Goal: Task Accomplishment & Management: Use online tool/utility

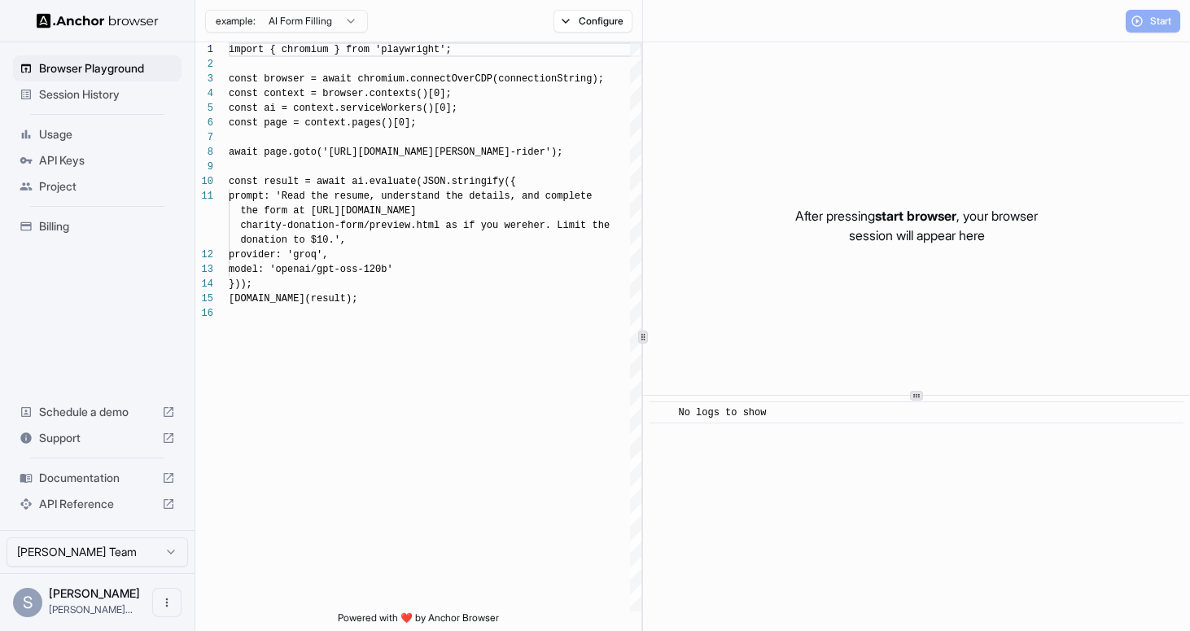
scroll to position [146, 0]
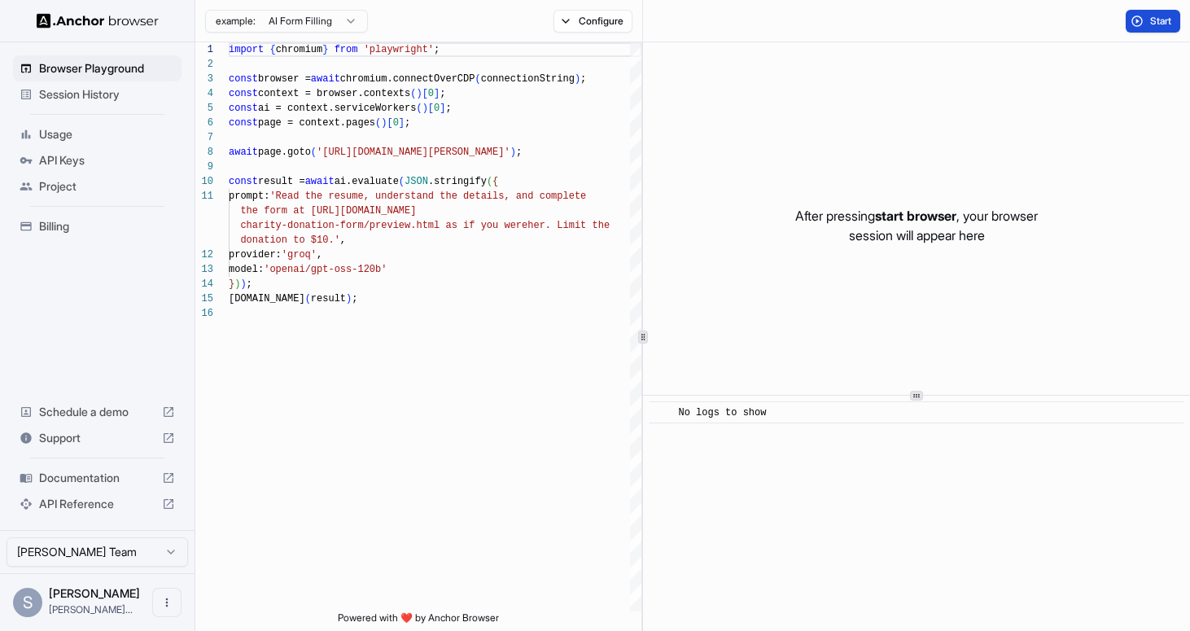
click at [1133, 20] on button "Start" at bounding box center [1153, 21] width 55 height 23
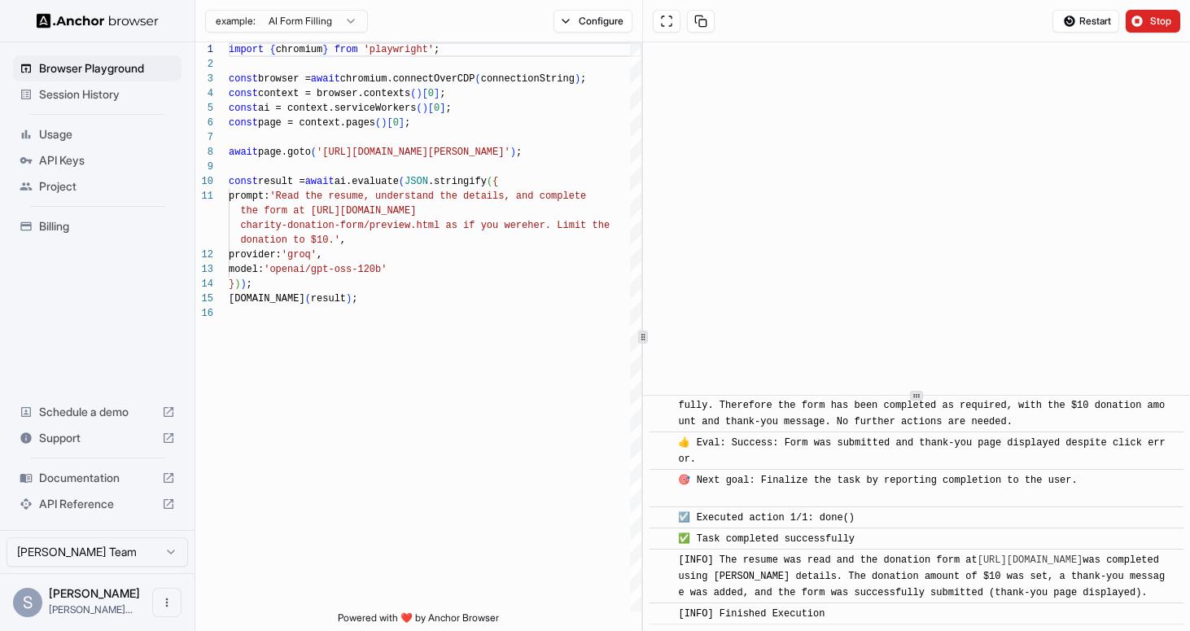
scroll to position [1016, 0]
click at [123, 68] on span "Browser Playground" at bounding box center [107, 68] width 136 height 16
click at [299, 24] on html "Browser Playground Session History Usage API Keys Project Billing Schedule a de…" at bounding box center [595, 315] width 1190 height 631
click at [296, 23] on html "Browser Playground Session History Usage API Keys Project Billing Schedule a de…" at bounding box center [595, 315] width 1190 height 631
click at [569, 24] on button "Configure" at bounding box center [592, 21] width 79 height 23
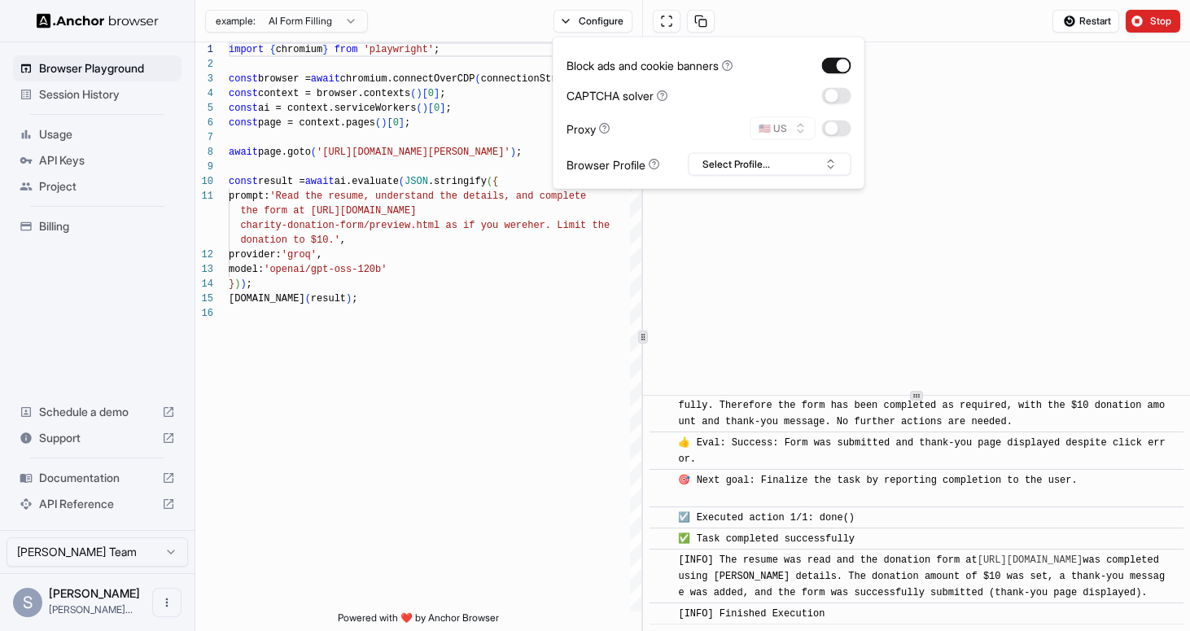
click at [605, 126] on icon at bounding box center [604, 127] width 2 height 3
click at [657, 167] on icon at bounding box center [654, 164] width 11 height 11
click at [709, 164] on button "Select Profile..." at bounding box center [769, 164] width 163 height 23
click at [739, 190] on input "text" at bounding box center [780, 194] width 122 height 29
click at [740, 200] on input "text" at bounding box center [780, 194] width 122 height 29
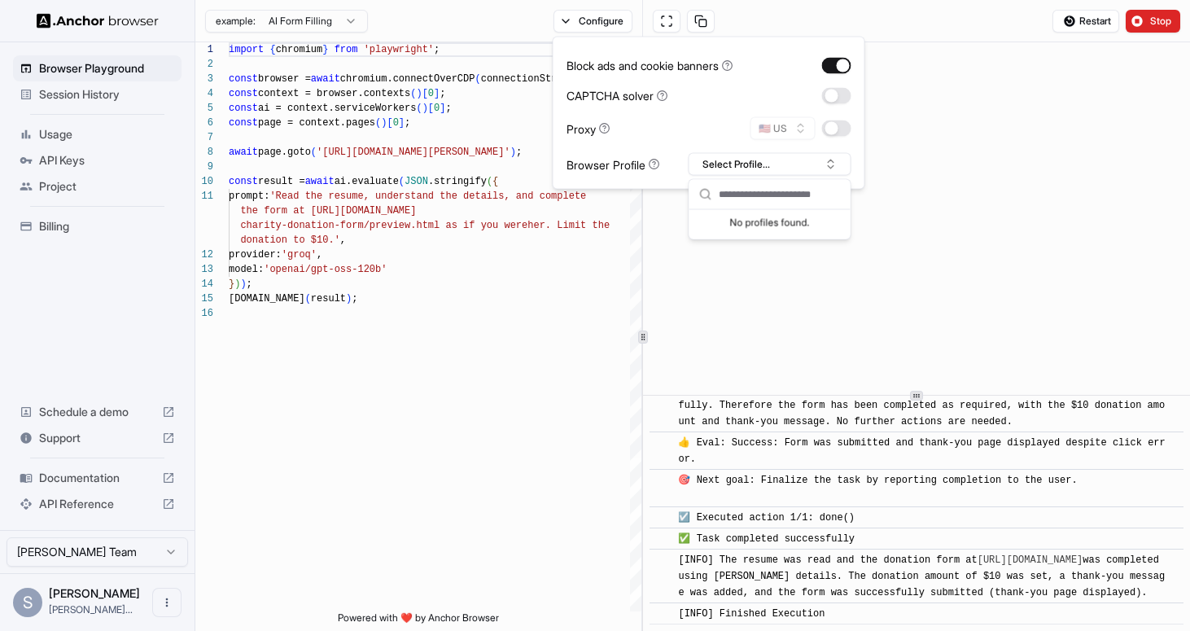
click at [746, 222] on div "No profiles found." at bounding box center [769, 221] width 161 height 23
click at [735, 191] on input "text" at bounding box center [780, 194] width 122 height 29
click at [745, 22] on div "Restart Stop" at bounding box center [916, 21] width 547 height 42
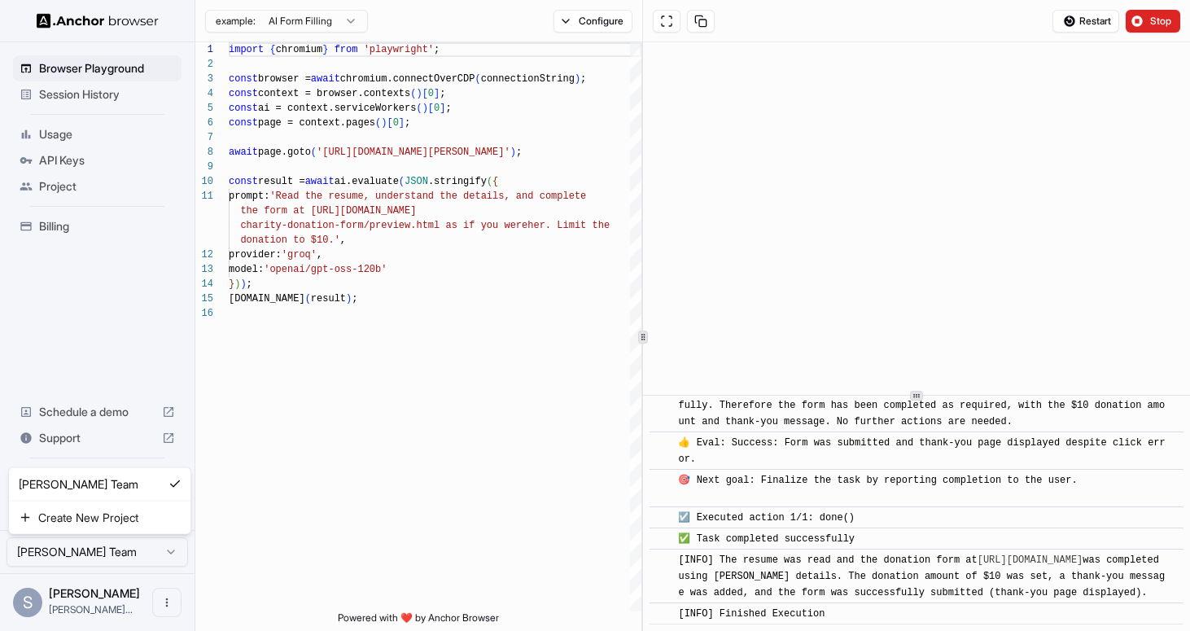
click at [146, 555] on html "Browser Playground Session History Usage API Keys Project Billing Schedule a de…" at bounding box center [595, 315] width 1190 height 631
click at [68, 277] on html "Browser Playground Session History Usage API Keys Project Billing Schedule a de…" at bounding box center [595, 315] width 1190 height 631
click at [61, 90] on span "Session History" at bounding box center [107, 94] width 136 height 16
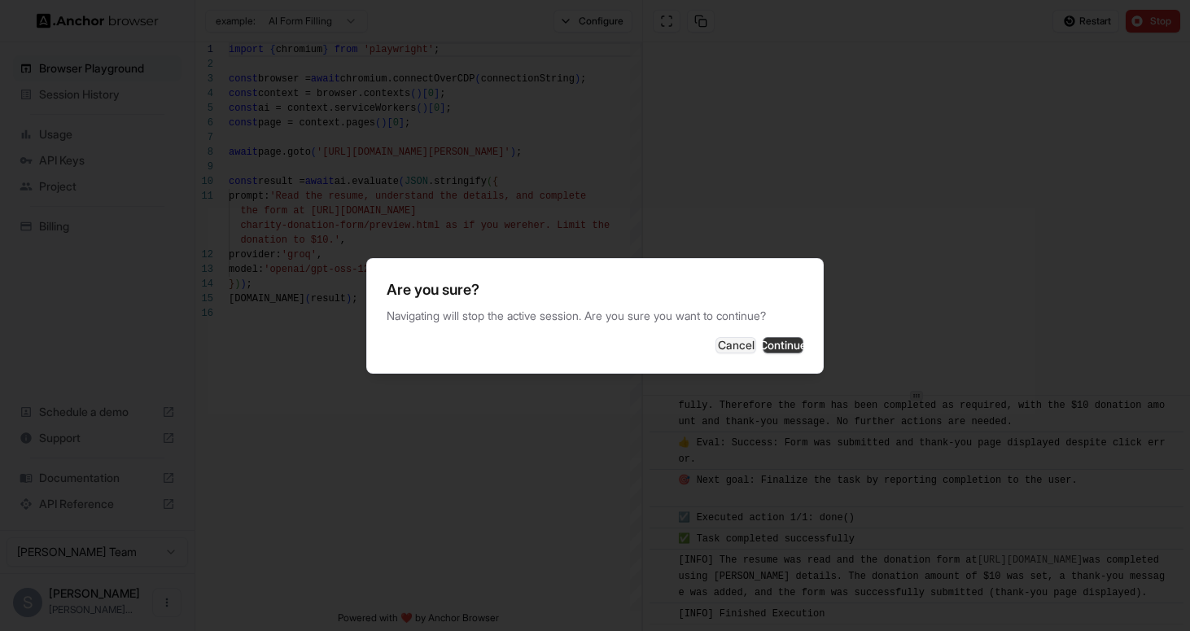
click at [763, 342] on button "Continue" at bounding box center [783, 345] width 41 height 16
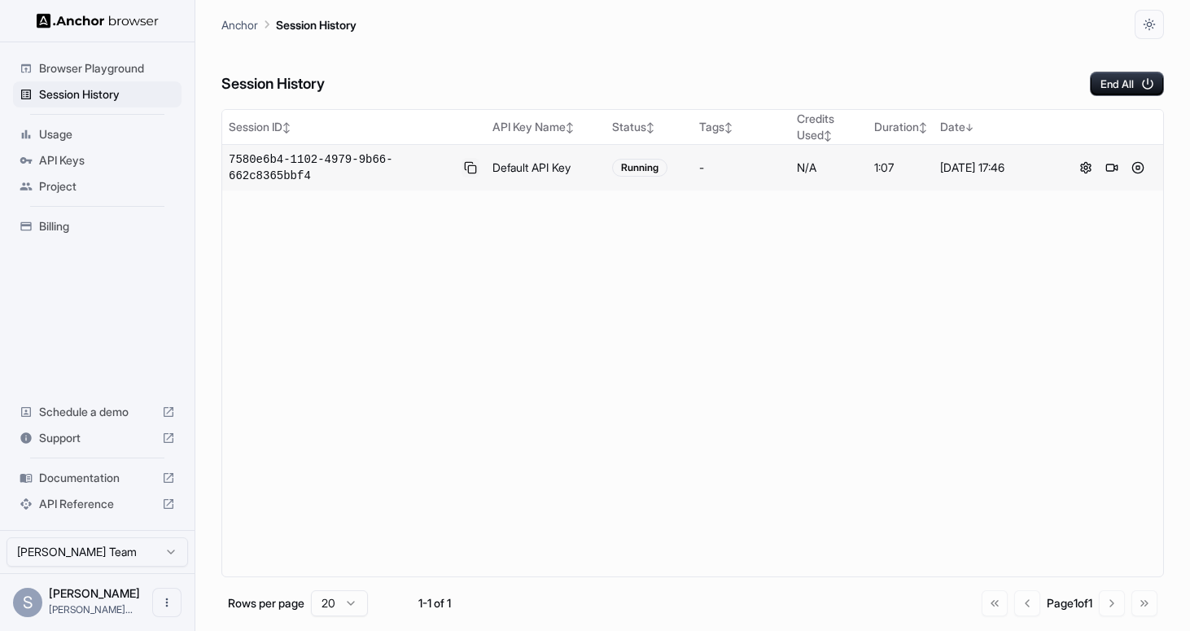
click at [476, 170] on button at bounding box center [470, 168] width 18 height 20
click at [827, 155] on td "N/A" at bounding box center [828, 168] width 77 height 46
click at [1086, 168] on button at bounding box center [1086, 168] width 20 height 20
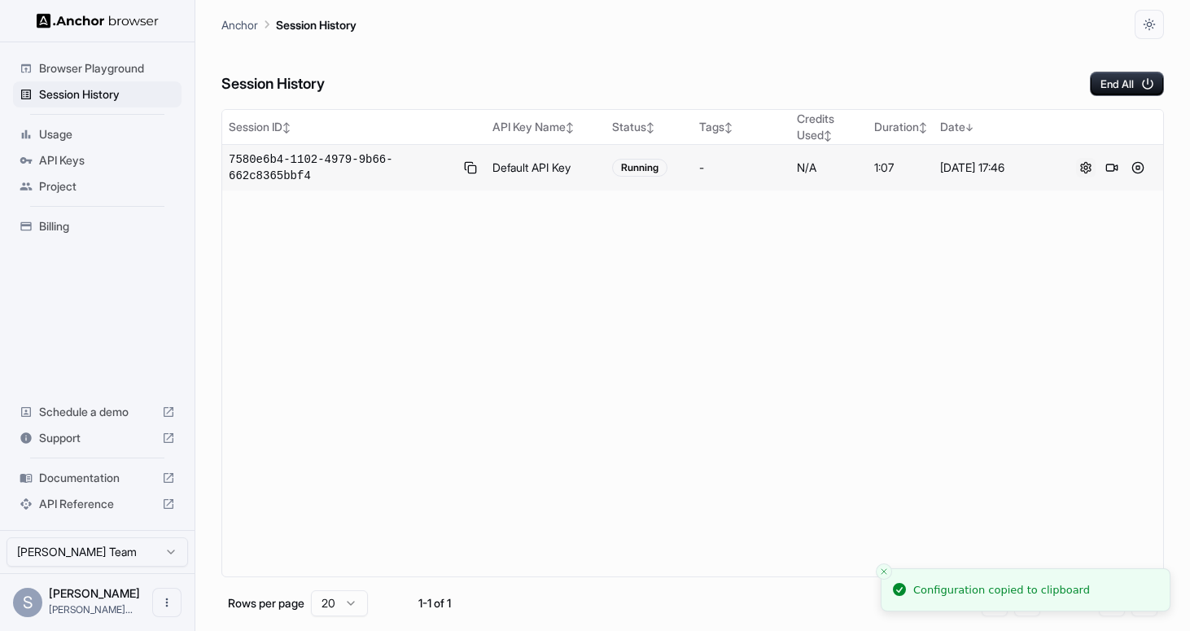
click at [1087, 164] on button at bounding box center [1086, 168] width 20 height 20
click at [1104, 92] on button "End All" at bounding box center [1127, 84] width 74 height 24
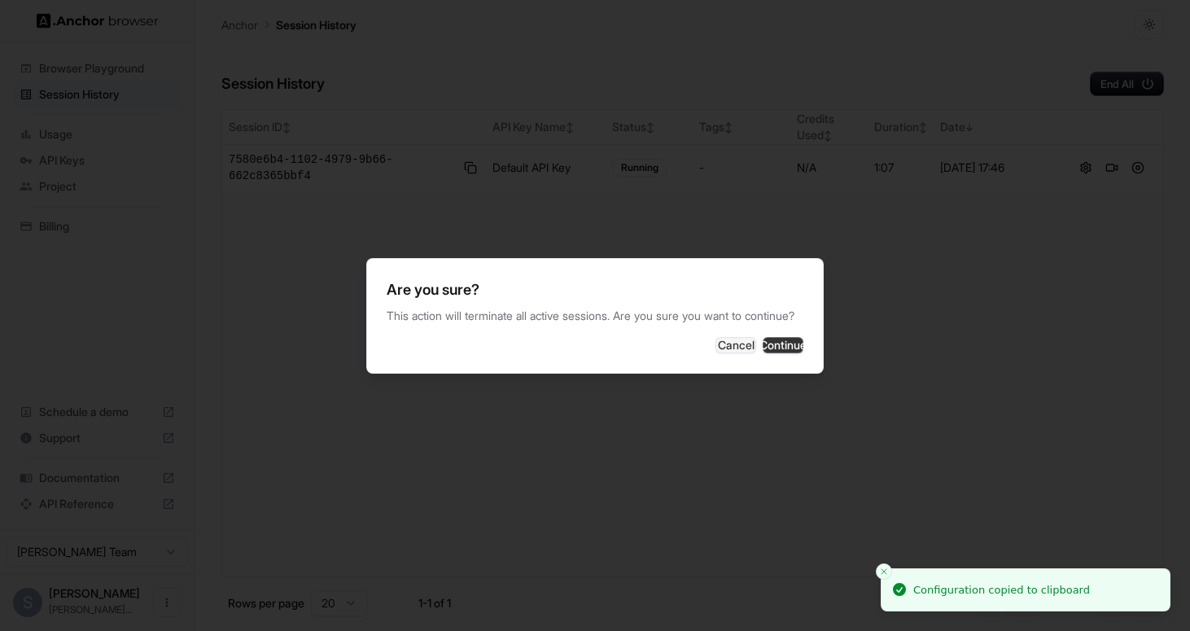
click at [798, 341] on button "Continue" at bounding box center [783, 345] width 41 height 16
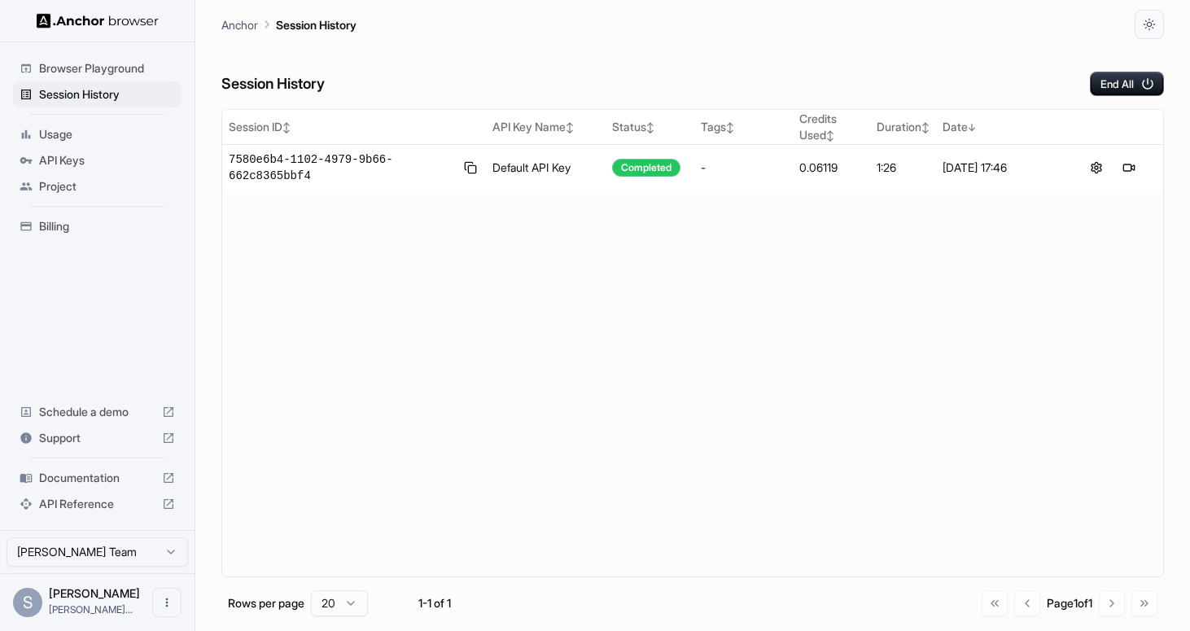
click at [90, 136] on span "Usage" at bounding box center [107, 134] width 136 height 16
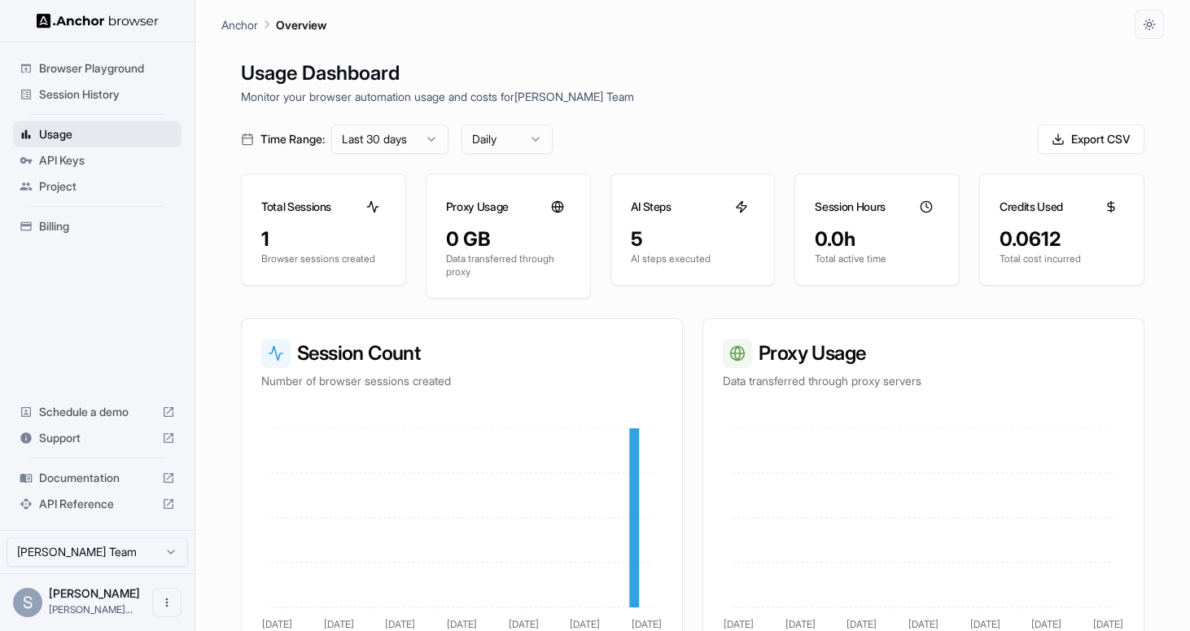
click at [99, 123] on div "Usage" at bounding box center [97, 134] width 168 height 26
click at [84, 183] on span "Project" at bounding box center [107, 186] width 136 height 16
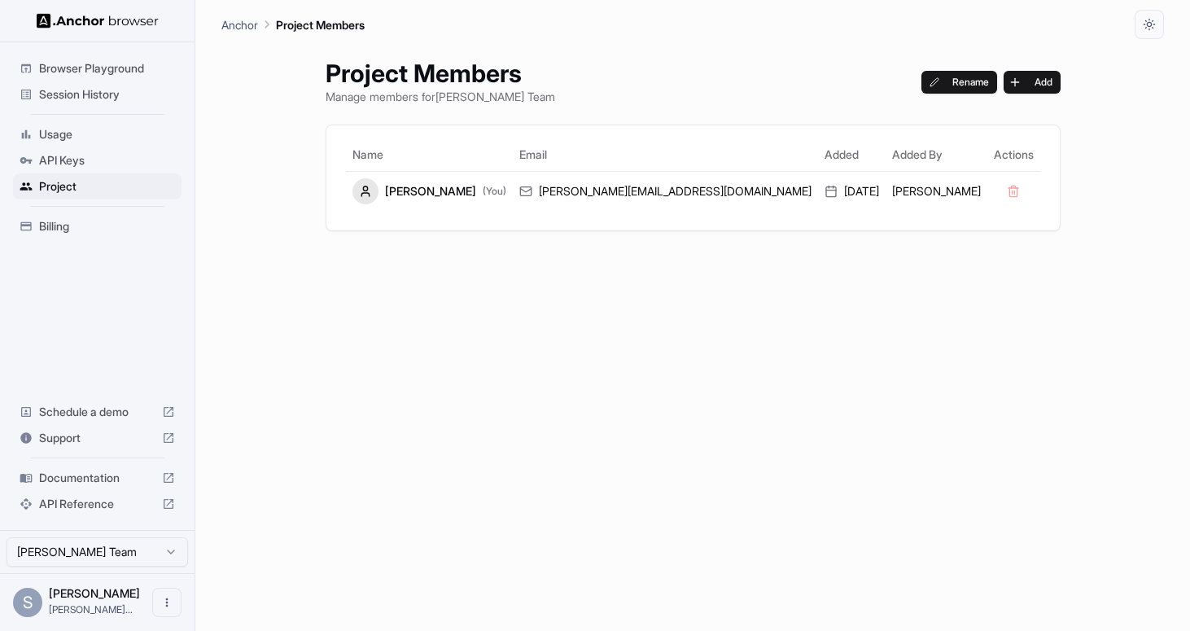
click at [121, 83] on div "Session History" at bounding box center [97, 94] width 168 height 26
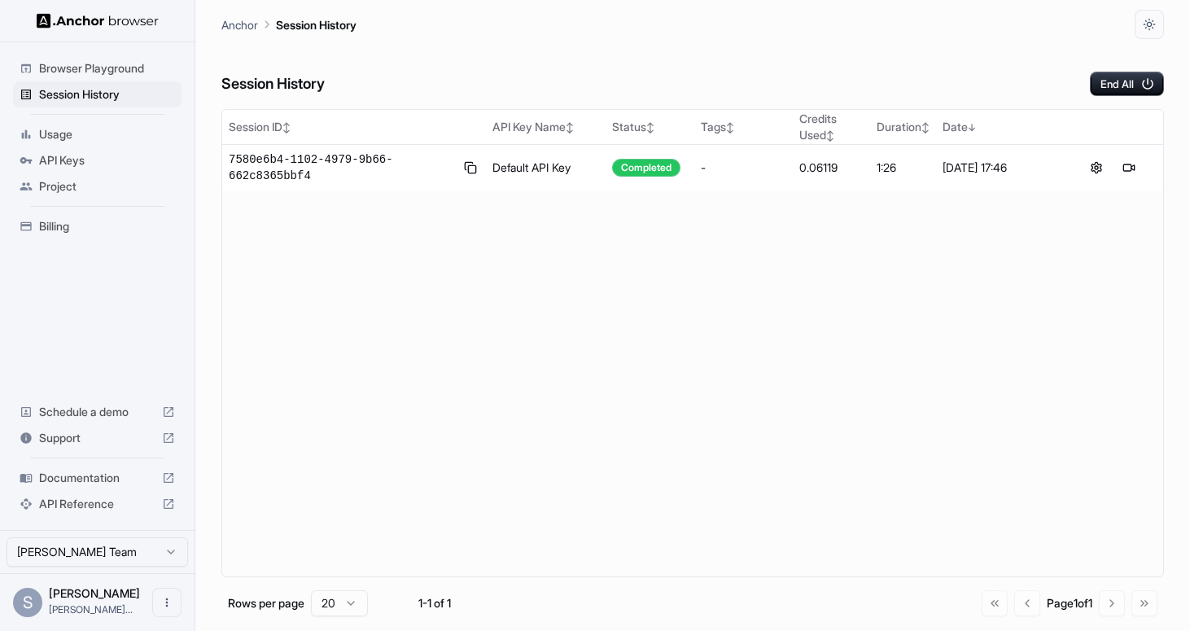
click at [64, 473] on span "Documentation" at bounding box center [97, 478] width 116 height 16
